Goal: Task Accomplishment & Management: Manage account settings

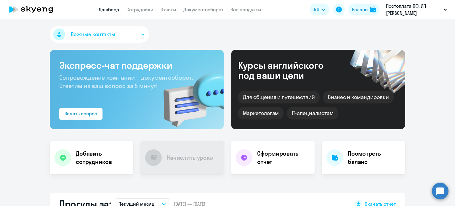
select select "30"
click at [207, 9] on link "Документооборот" at bounding box center [203, 10] width 40 height 6
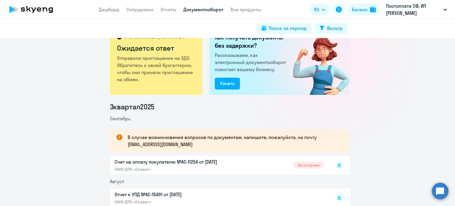
drag, startPoint x: 92, startPoint y: 77, endPoint x: 99, endPoint y: 116, distance: 40.4
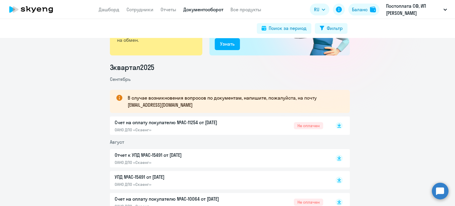
drag, startPoint x: 87, startPoint y: 90, endPoint x: 95, endPoint y: 129, distance: 39.3
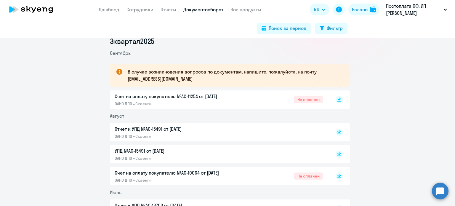
click at [208, 97] on p "Счет на оплату покупателю №AC-11254 от [DATE]" at bounding box center [177, 96] width 124 height 7
click at [149, 150] on p "УПД №AC-15491 от [DATE]" at bounding box center [177, 150] width 124 height 7
click at [160, 130] on p "Отчет к УПД №AC-15491 от [DATE]" at bounding box center [177, 128] width 124 height 7
click at [164, 170] on p "Счет на оплату покупателю №AC-10064 от [DATE]" at bounding box center [177, 172] width 124 height 7
